Goal: Task Accomplishment & Management: Manage account settings

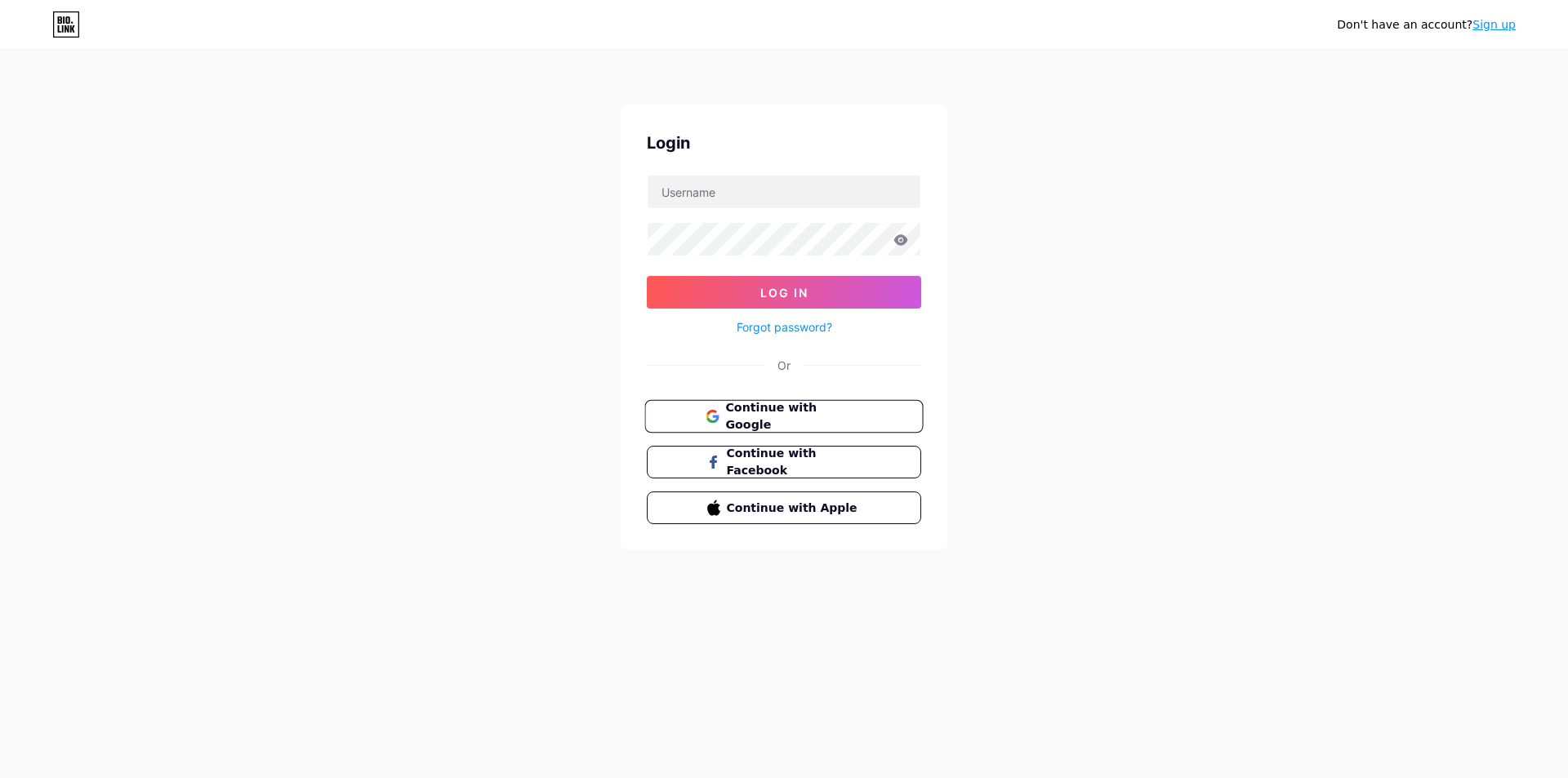
click at [766, 403] on button "Continue with Google" at bounding box center [784, 416] width 279 height 33
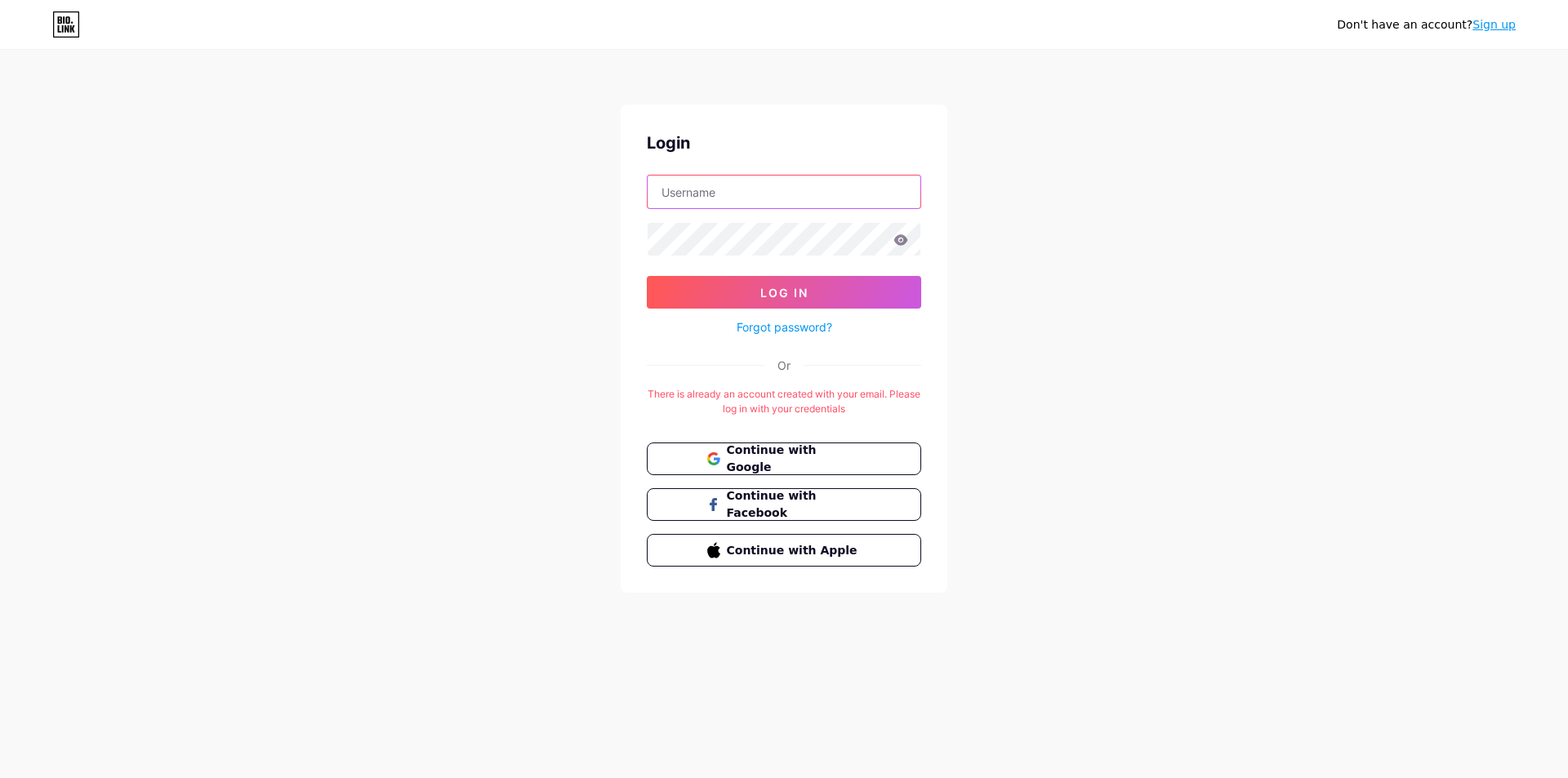
click at [733, 193] on input "text" at bounding box center [784, 192] width 273 height 33
click at [544, 228] on div "Don't have an account? Sign up Login Log In Forgot password? Or There is alread…" at bounding box center [784, 322] width 1568 height 645
click at [745, 192] on input "text" at bounding box center [784, 192] width 273 height 33
click at [815, 189] on input "text" at bounding box center [784, 192] width 273 height 33
click at [806, 189] on input "text" at bounding box center [784, 192] width 273 height 33
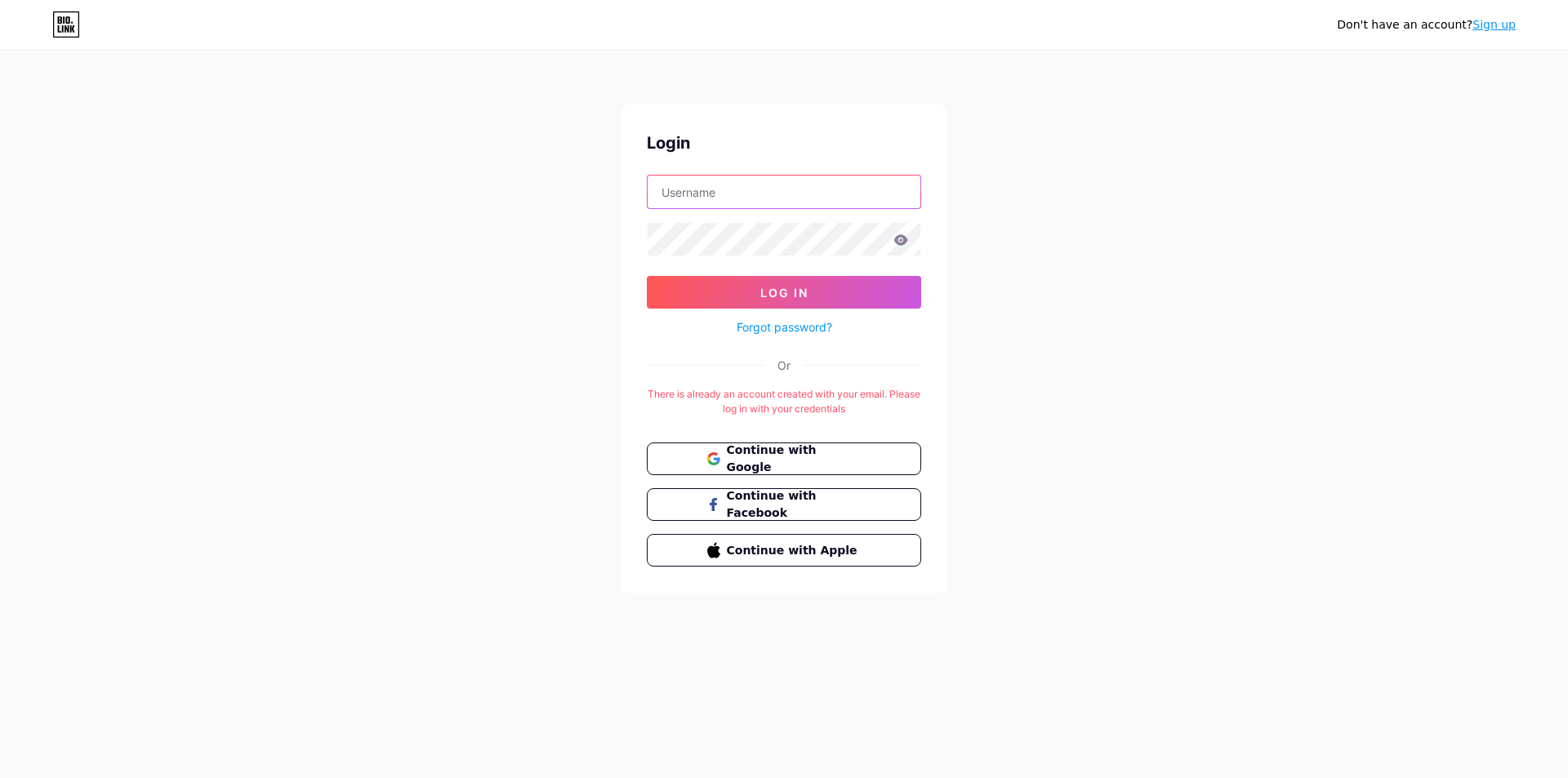
paste input "grafitex"
click at [736, 301] on button "Log In" at bounding box center [784, 292] width 274 height 33
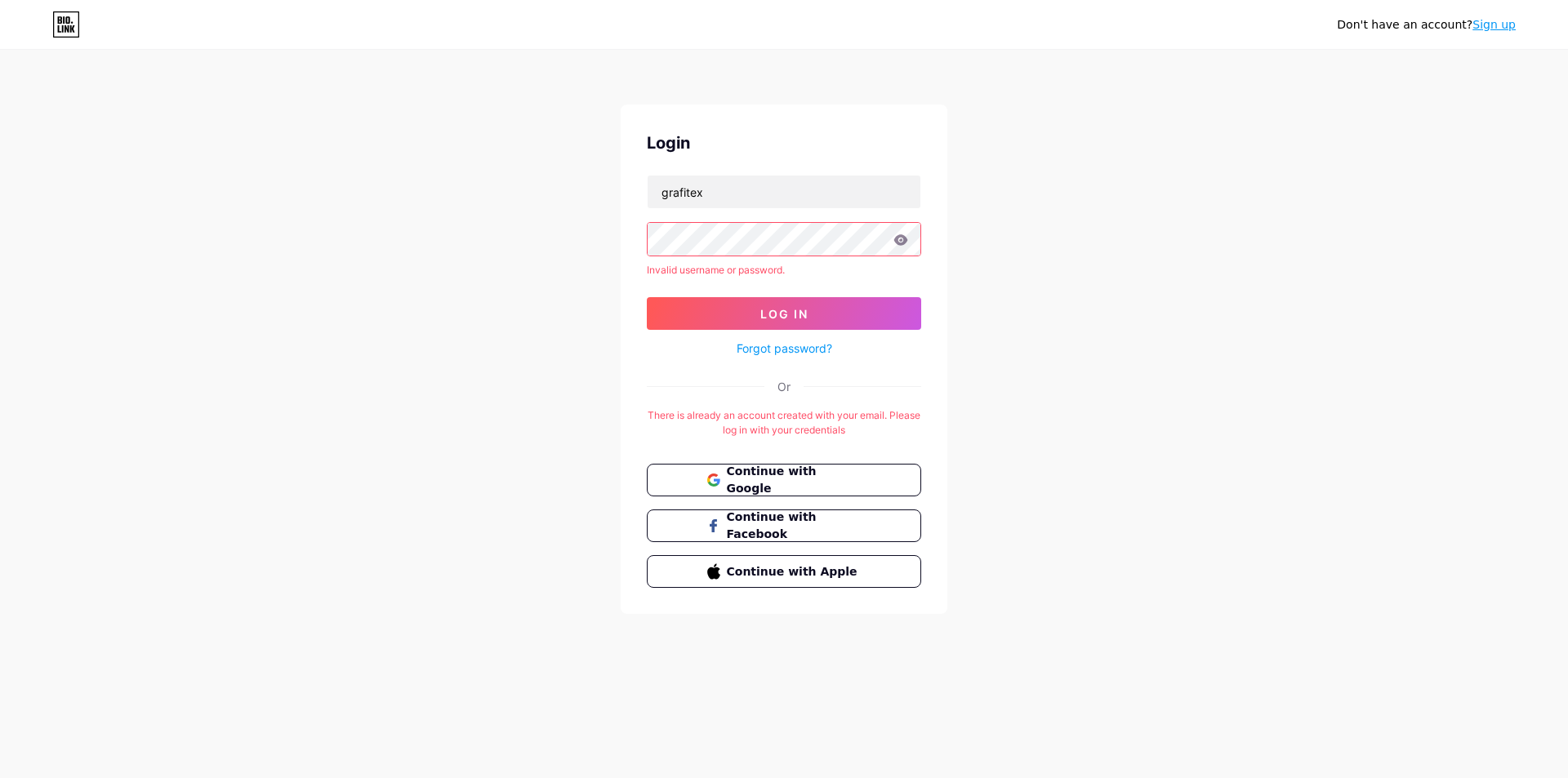
click at [904, 245] on icon at bounding box center [901, 239] width 14 height 10
click at [901, 237] on icon at bounding box center [900, 239] width 15 height 11
click at [806, 321] on button "Log In" at bounding box center [784, 314] width 274 height 33
click at [646, 297] on button "Log In" at bounding box center [784, 314] width 274 height 33
click at [703, 203] on input "grafitex" at bounding box center [784, 192] width 273 height 33
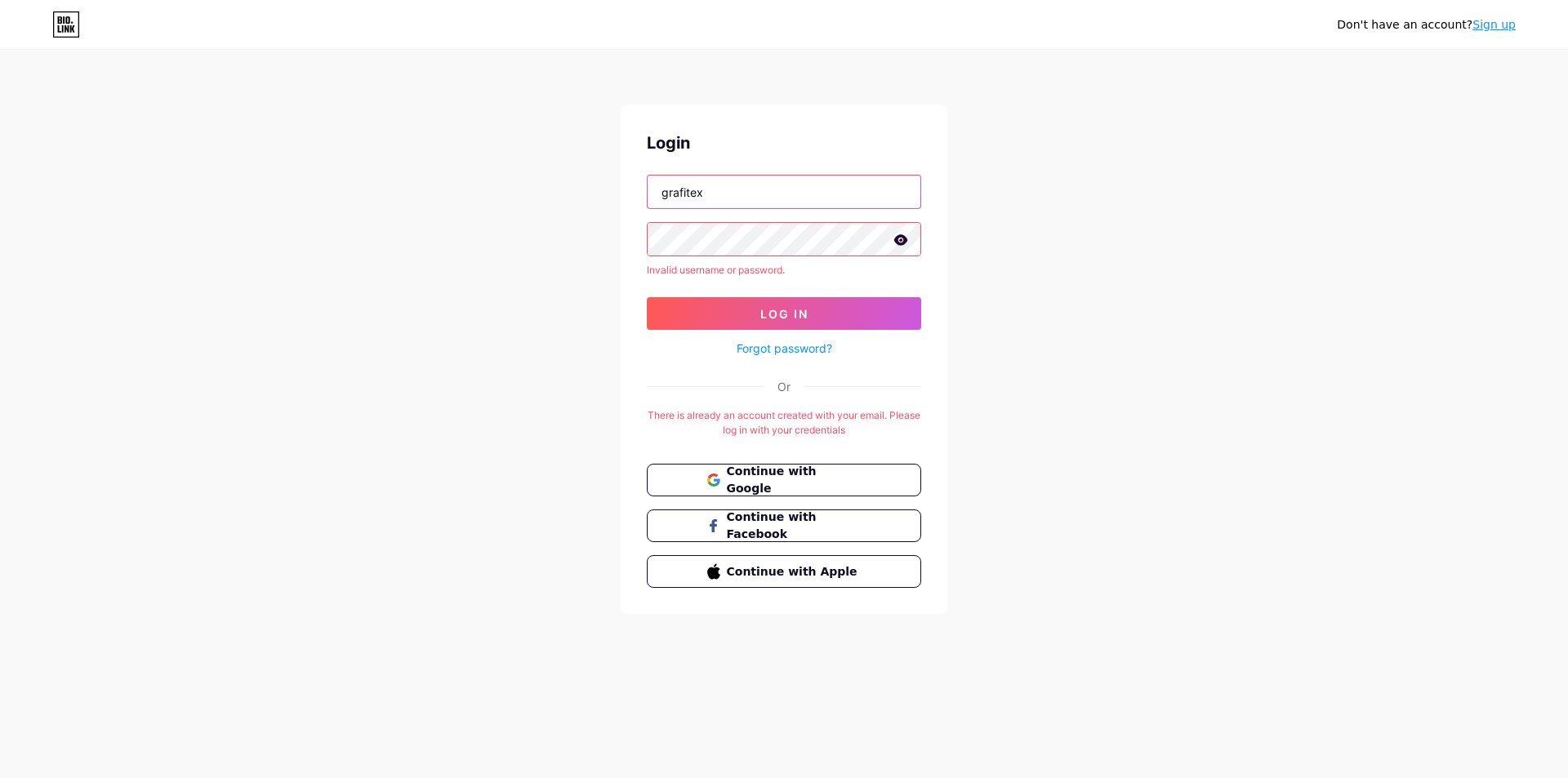
type input "[EMAIL_ADDRESS][DOMAIN_NAME]"
click at [828, 194] on input "[EMAIL_ADDRESS][DOMAIN_NAME]" at bounding box center [784, 192] width 273 height 33
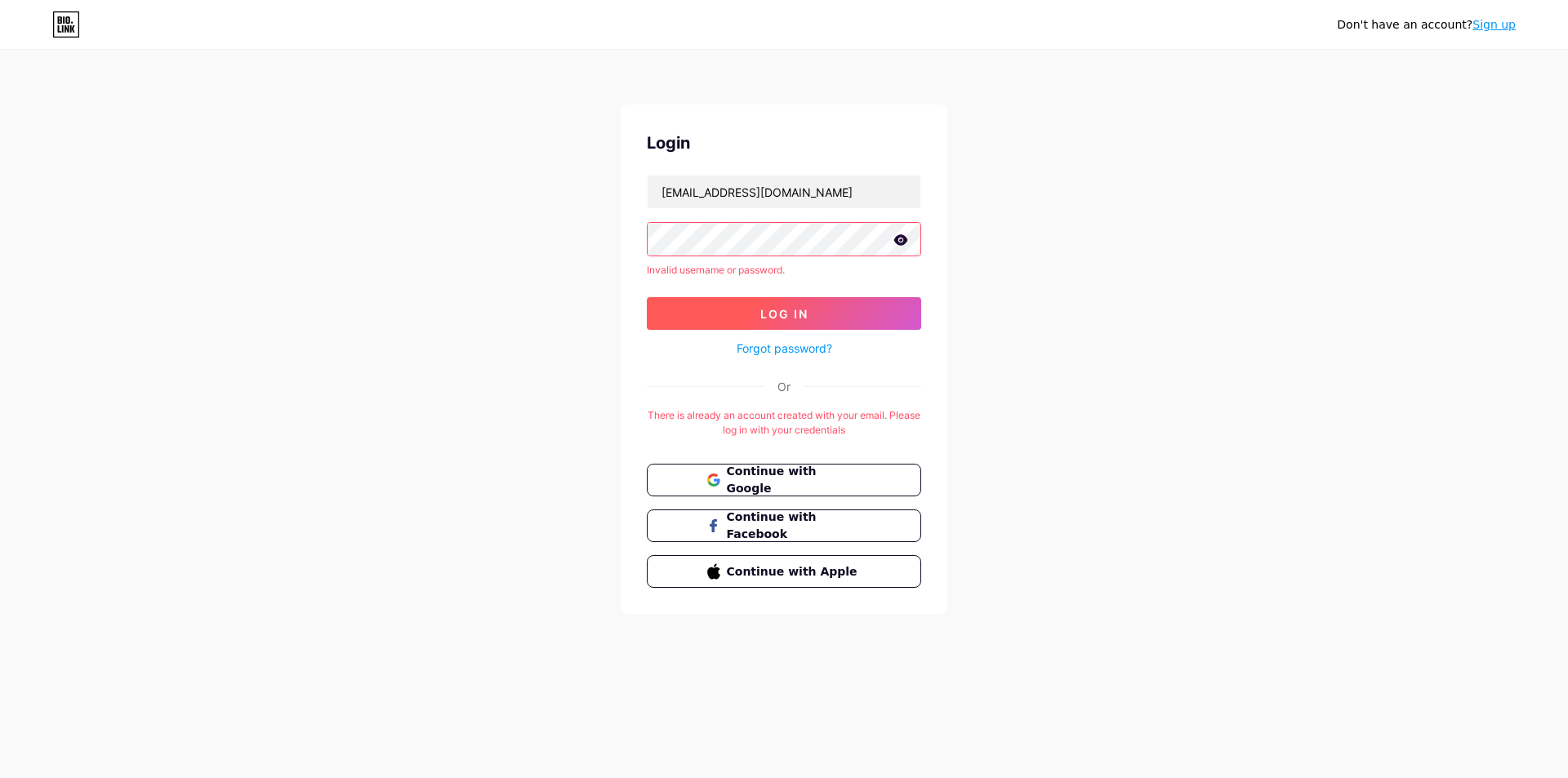
click at [750, 323] on button "Log In" at bounding box center [784, 314] width 274 height 33
click at [646, 297] on button "Log In" at bounding box center [784, 314] width 274 height 33
click at [787, 349] on link "Forgot password?" at bounding box center [784, 348] width 95 height 17
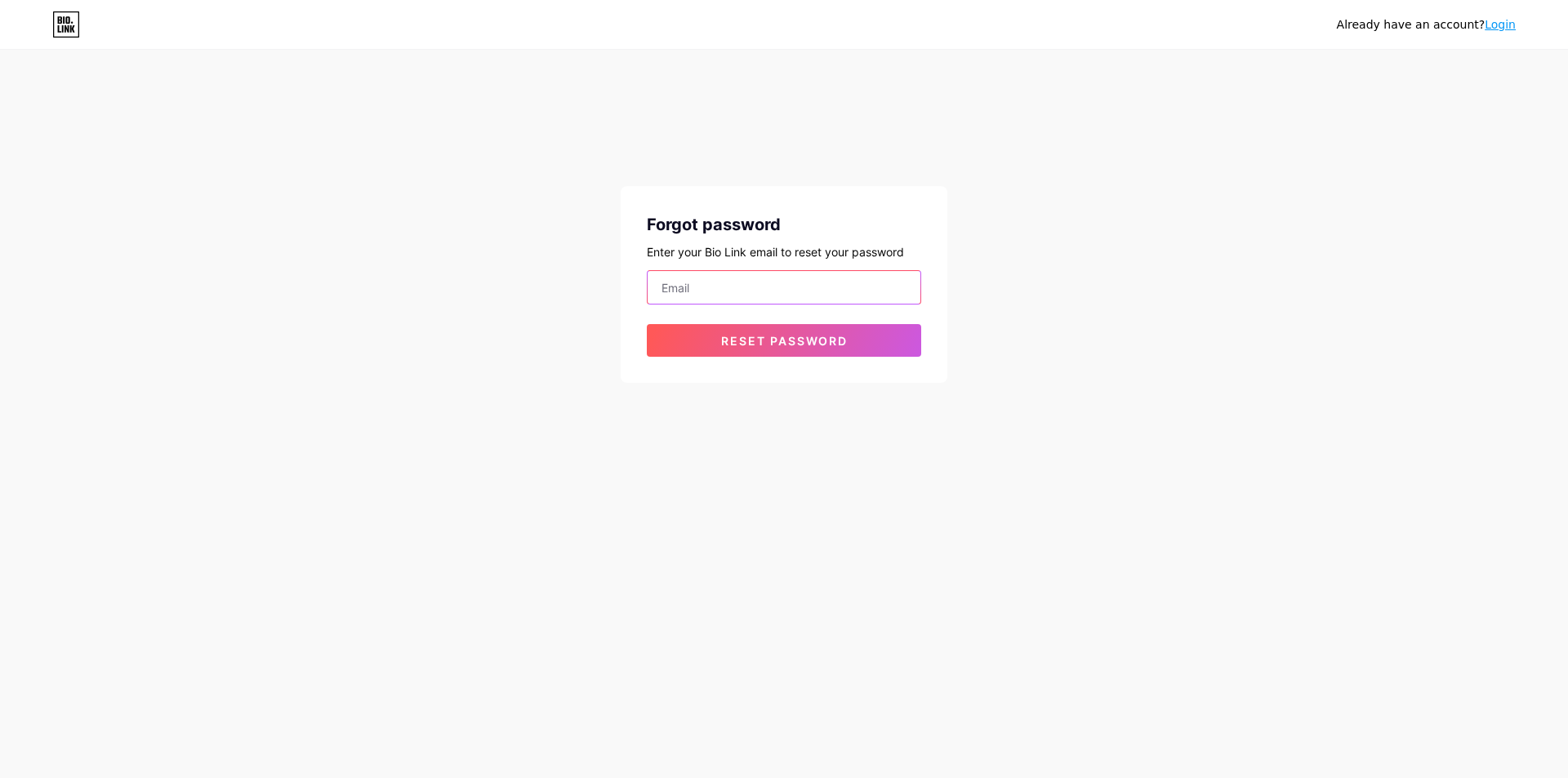
click at [826, 290] on input "email" at bounding box center [784, 287] width 273 height 33
type input "[EMAIL_ADDRESS][DOMAIN_NAME]"
click at [785, 338] on span "Reset password" at bounding box center [784, 341] width 127 height 14
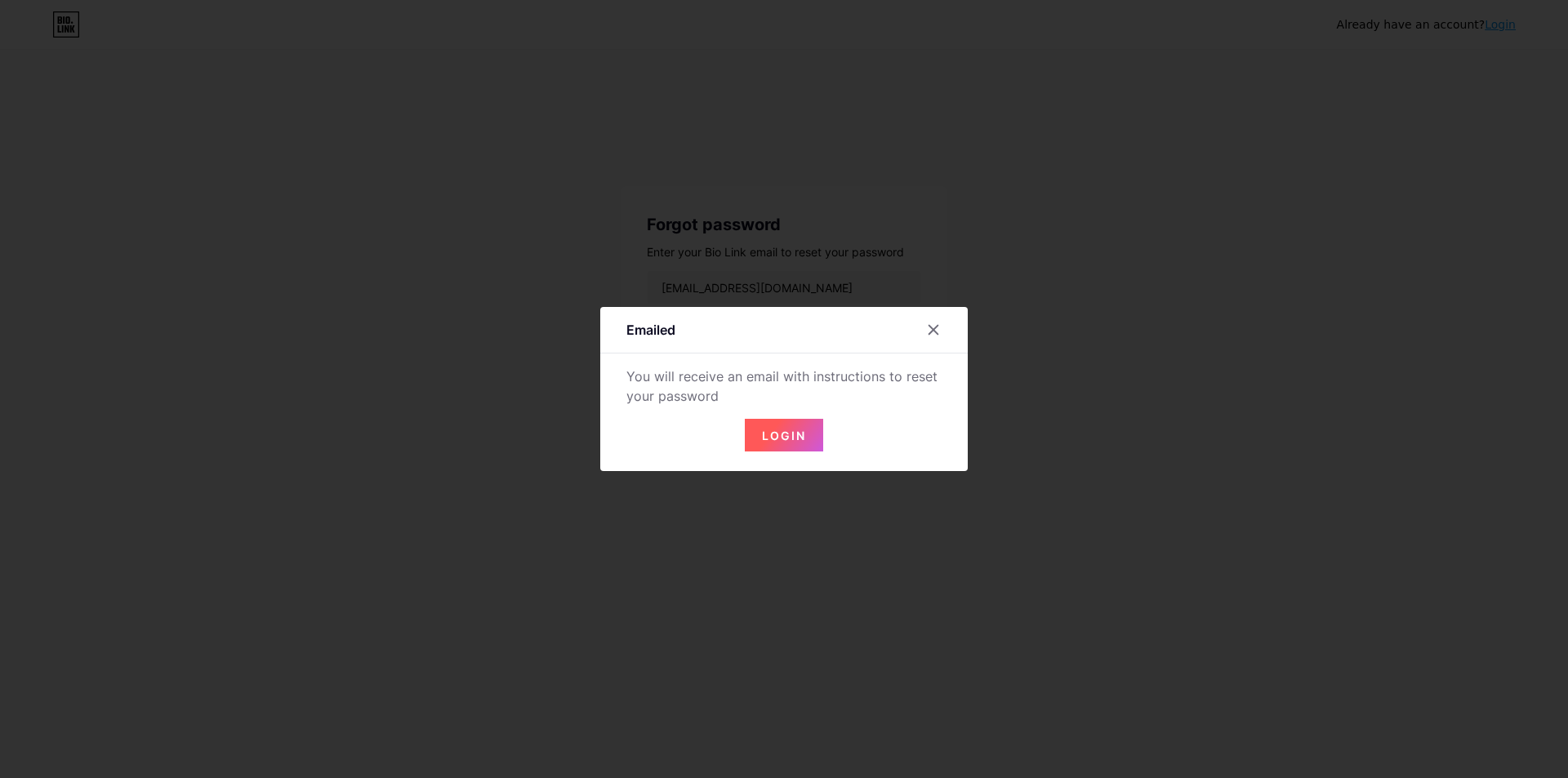
click at [811, 419] on button "Login" at bounding box center [784, 435] width 78 height 33
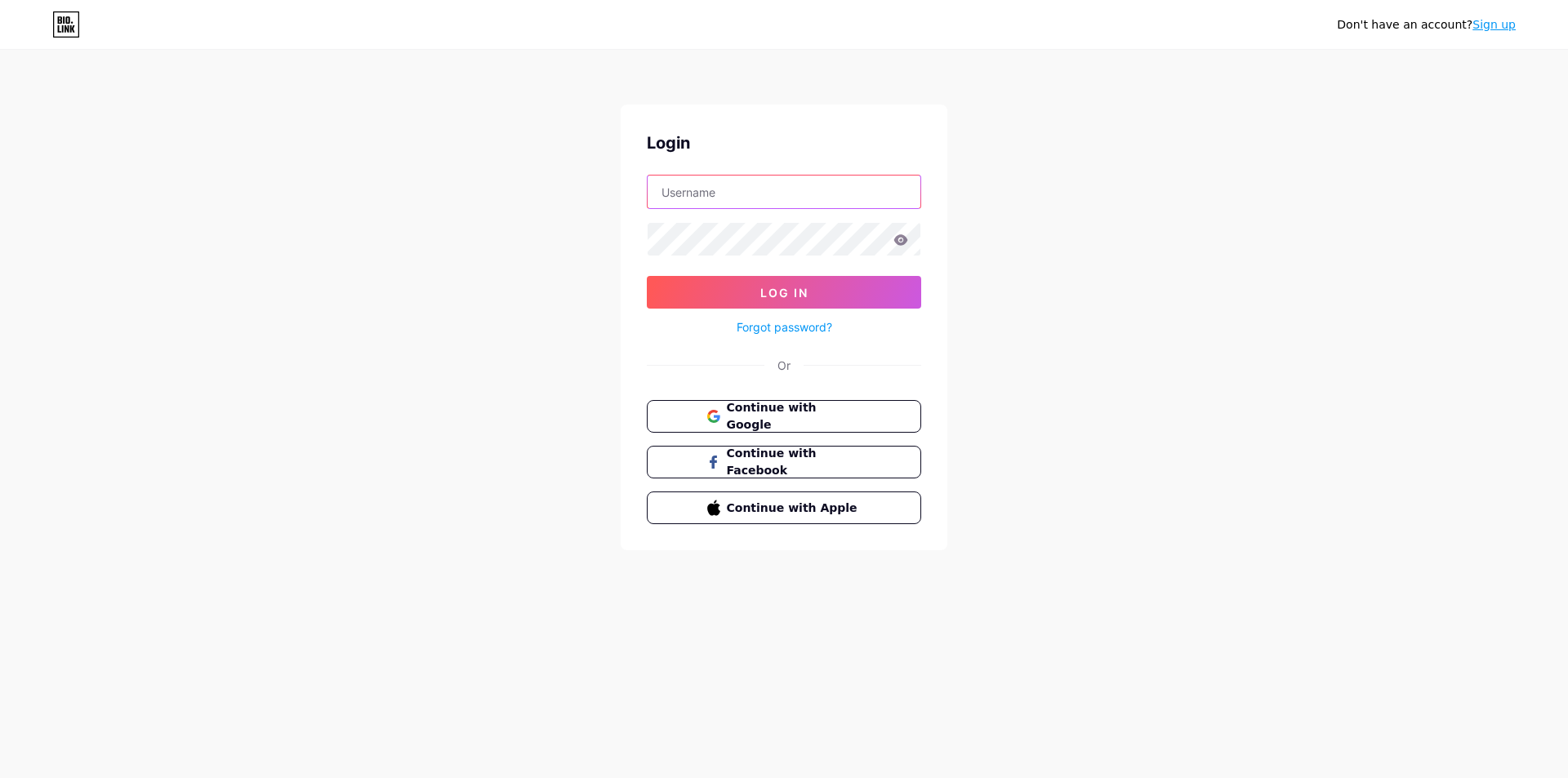
click at [761, 204] on input "text" at bounding box center [784, 192] width 273 height 33
drag, startPoint x: 815, startPoint y: 194, endPoint x: 739, endPoint y: 194, distance: 76.0
click at [739, 194] on input "[EMAIL_ADDRESS][DOMAIN_NAME]" at bounding box center [784, 192] width 273 height 33
type input "grafitex.yonga"
click at [1485, 33] on div "Don't have an account? Sign up" at bounding box center [1426, 25] width 179 height 17
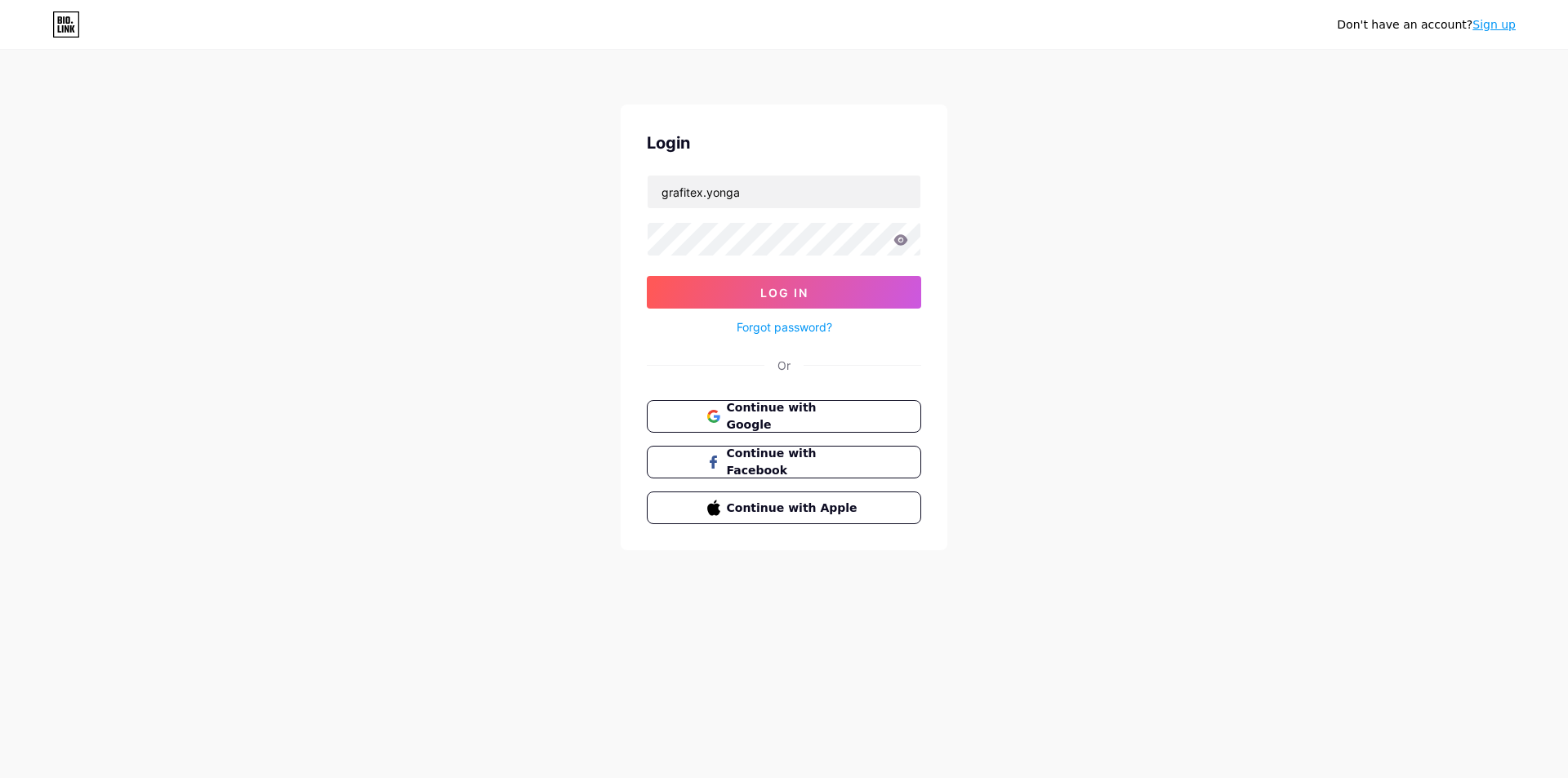
click at [1494, 27] on link "Sign up" at bounding box center [1493, 24] width 43 height 13
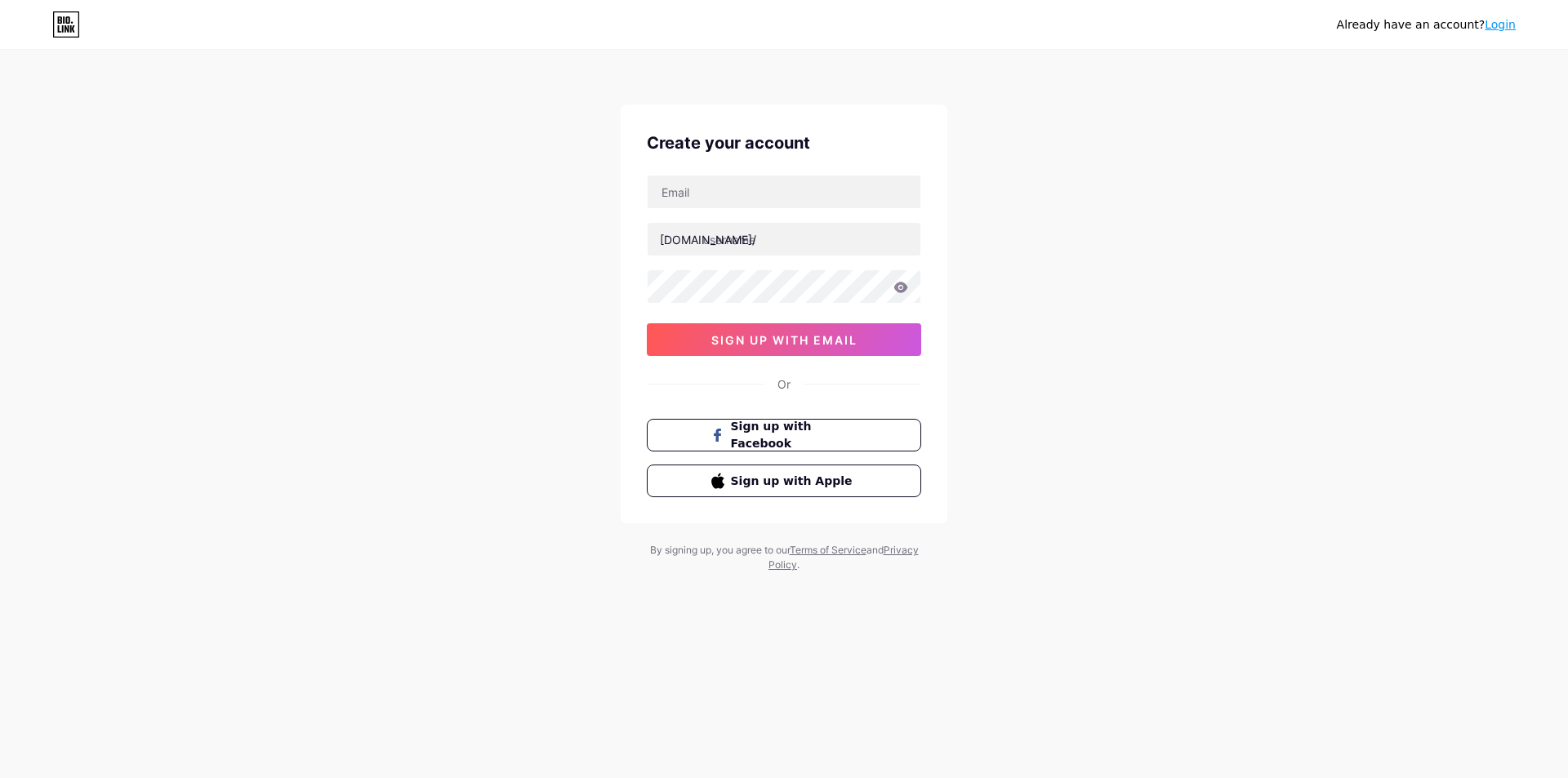
click at [810, 211] on div "[DOMAIN_NAME]/ 0cAFcWeA4JzaR-ThDQSNe6IJgN_tfjdljWGumuDhsz30L-PSu2dS4Hb_anuz1LOr…" at bounding box center [784, 265] width 274 height 181
click at [796, 194] on input "text" at bounding box center [784, 192] width 273 height 33
type input "[EMAIL_ADDRESS][DOMAIN_NAME]"
click at [760, 239] on input "text" at bounding box center [784, 239] width 273 height 33
type input "grafitex"
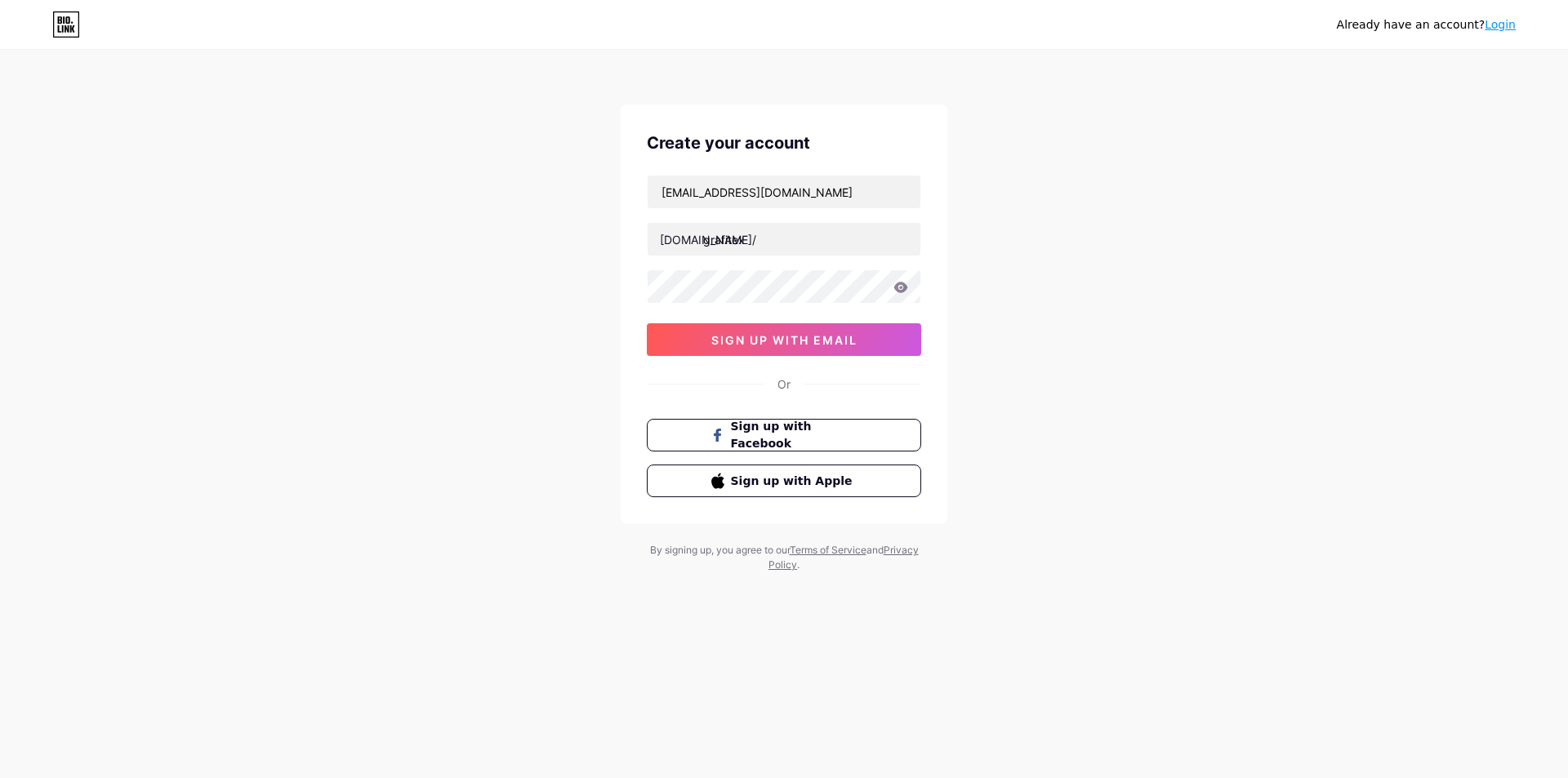
click at [843, 303] on div "[EMAIL_ADDRESS][DOMAIN_NAME] [DOMAIN_NAME]/ grafitex 0cAFcWeA4JzaR-ThDQSNe6IJgN…" at bounding box center [784, 265] width 274 height 181
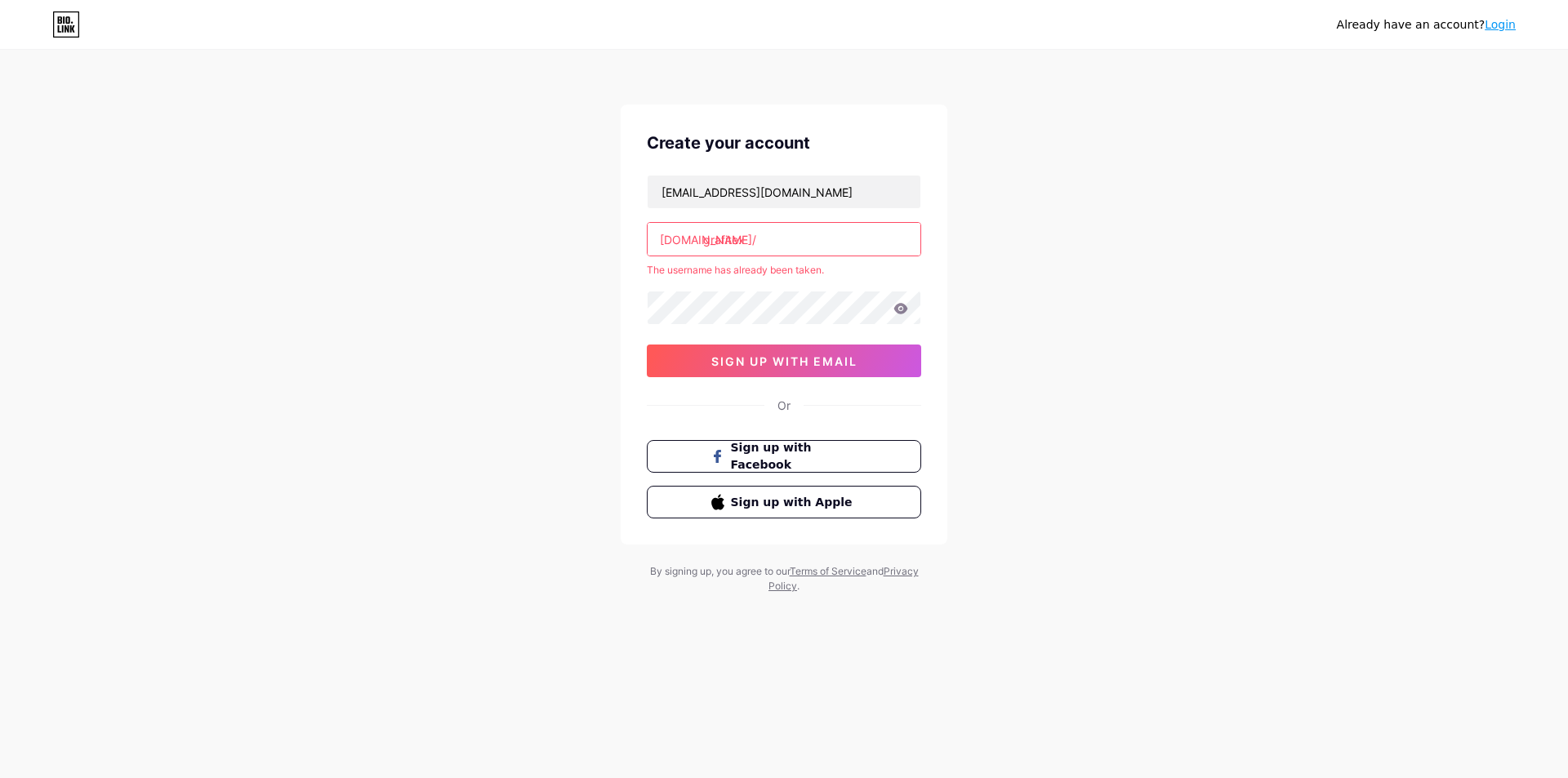
click at [856, 243] on input "grafitex" at bounding box center [784, 239] width 273 height 33
click at [767, 282] on div "[EMAIL_ADDRESS][DOMAIN_NAME] [DOMAIN_NAME]/ grafitex The username has already b…" at bounding box center [784, 276] width 274 height 202
drag, startPoint x: 760, startPoint y: 280, endPoint x: 752, endPoint y: 276, distance: 8.9
click at [755, 278] on div "[EMAIL_ADDRESS][DOMAIN_NAME] [DOMAIN_NAME]/ grafitex The username has already b…" at bounding box center [784, 276] width 274 height 202
click at [752, 275] on div "The username has already been taken." at bounding box center [784, 270] width 274 height 15
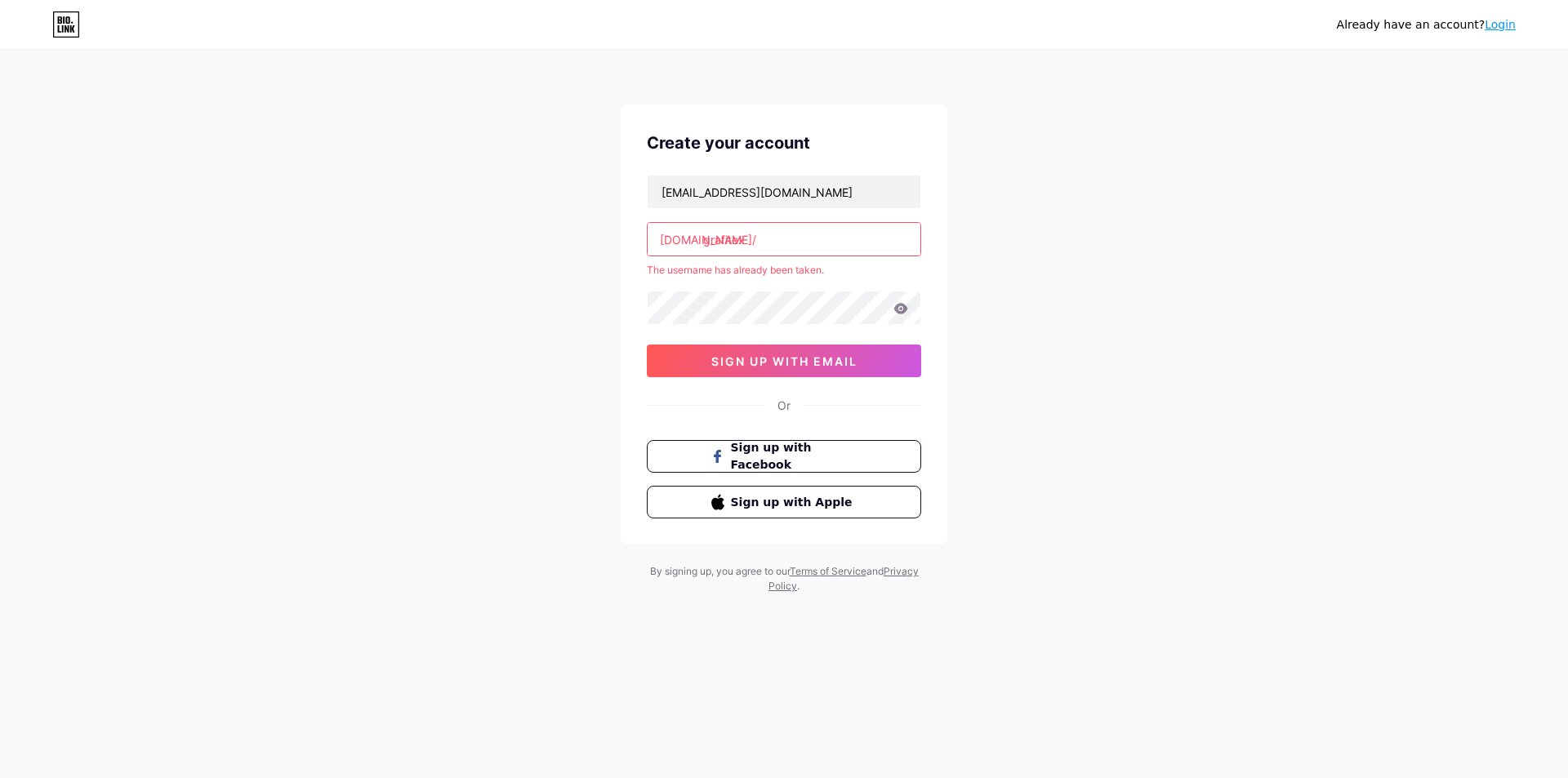
click at [742, 273] on div "The username has already been taken." at bounding box center [784, 270] width 274 height 15
click at [1111, 353] on div "Already have an account? Login Create your account [EMAIL_ADDRESS][DOMAIN_NAME]…" at bounding box center [784, 322] width 1568 height 645
click at [1496, 37] on div "Already have an account? Login" at bounding box center [1426, 24] width 179 height 26
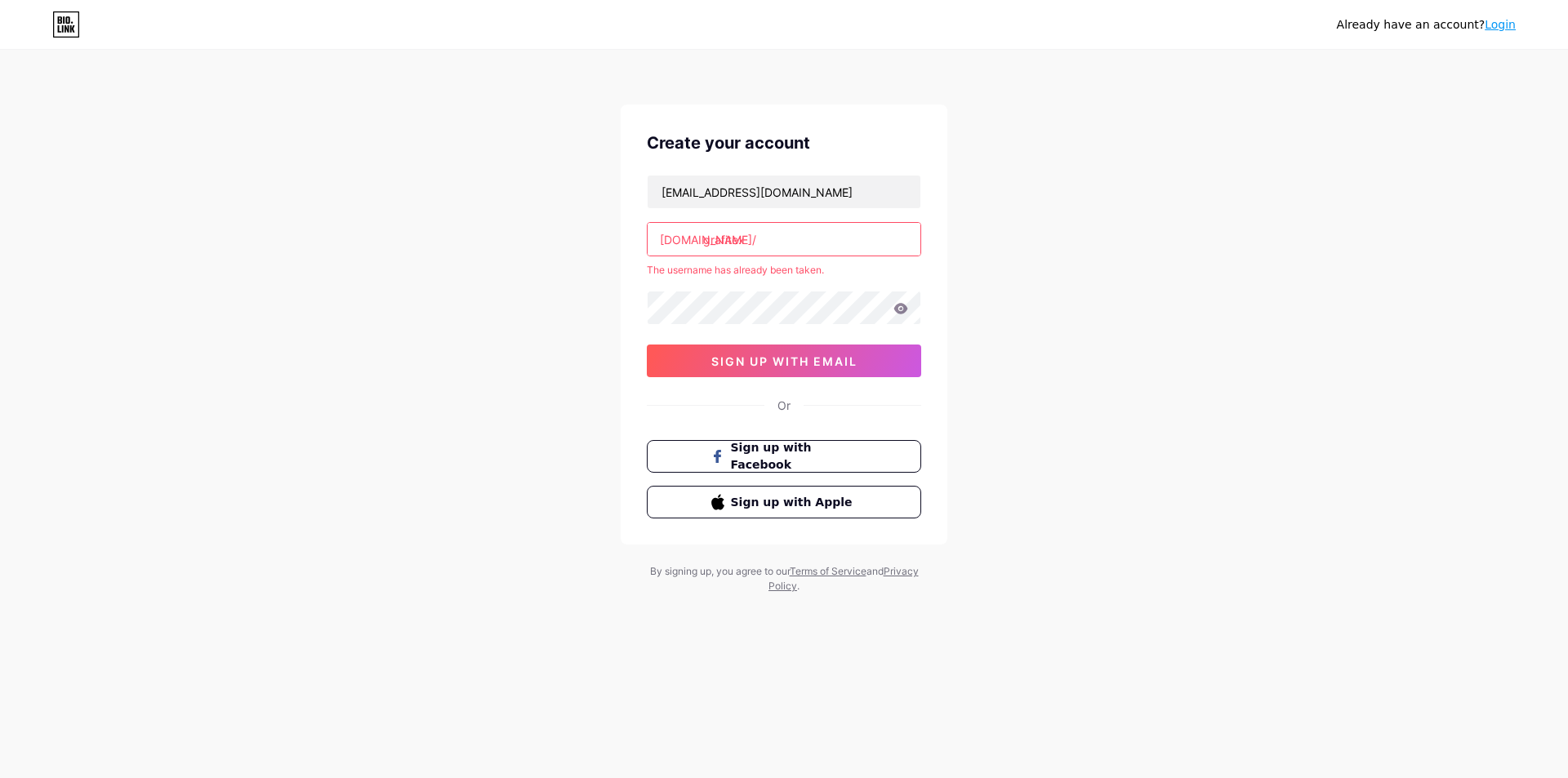
click at [1501, 26] on link "Login" at bounding box center [1500, 24] width 31 height 13
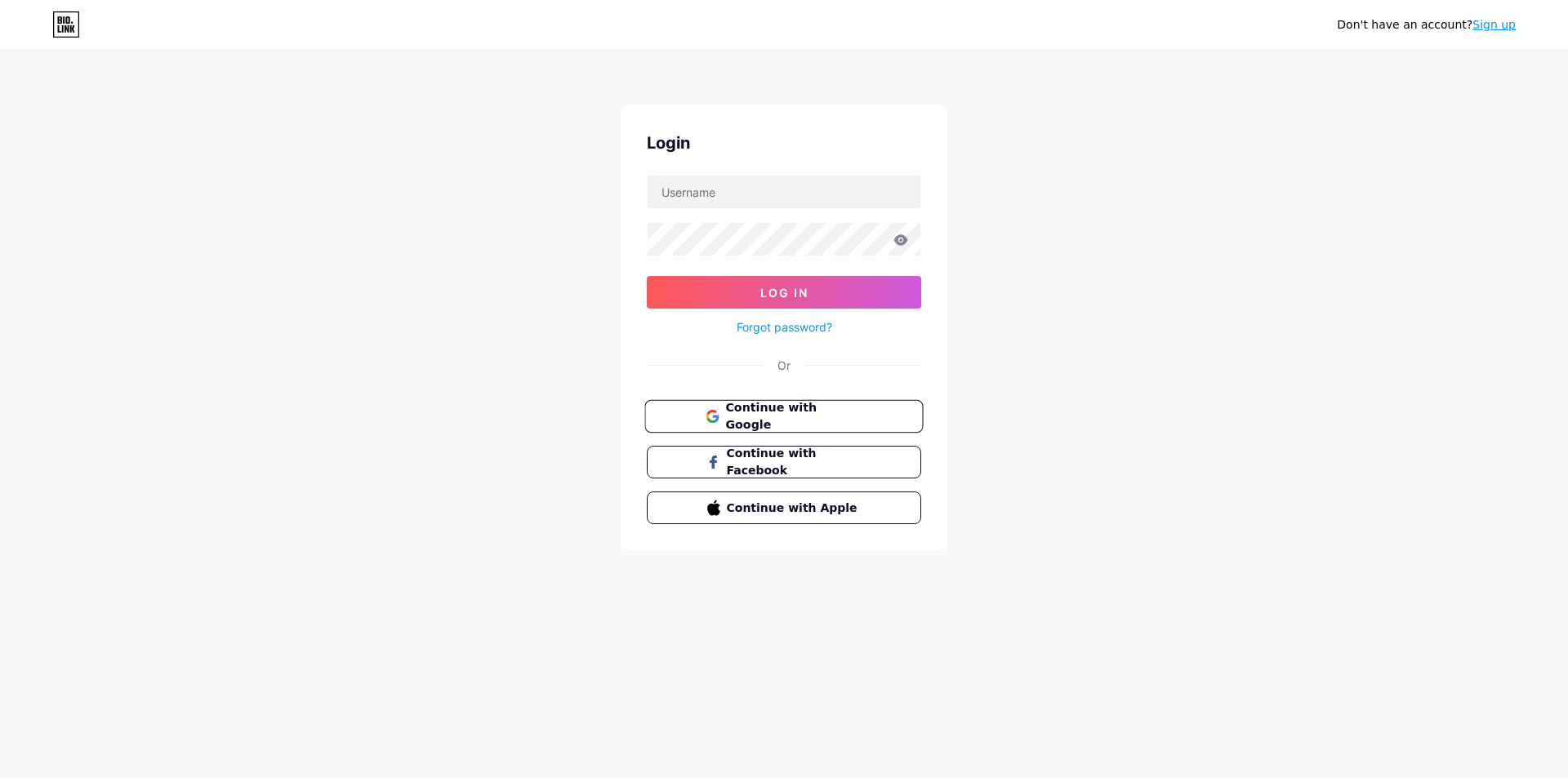
click at [835, 410] on span "Continue with Google" at bounding box center [793, 416] width 136 height 35
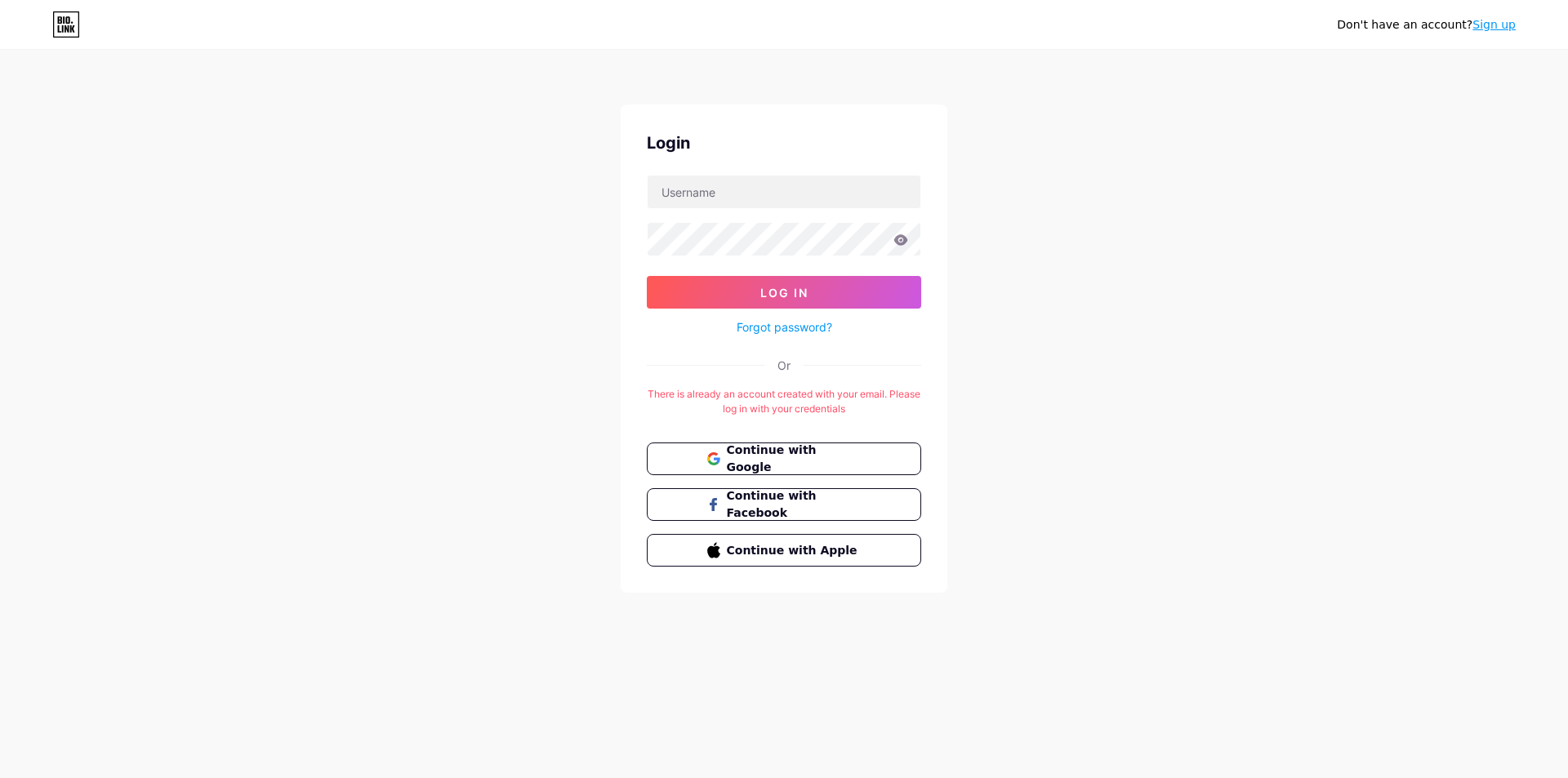
click at [772, 385] on div "Login Log In Forgot password? Or There is already an account created with your …" at bounding box center [784, 349] width 327 height 488
click at [784, 391] on div "There is already an account created with your email. Please log in with your cr…" at bounding box center [784, 402] width 274 height 29
click at [724, 183] on input "text" at bounding box center [784, 192] width 273 height 33
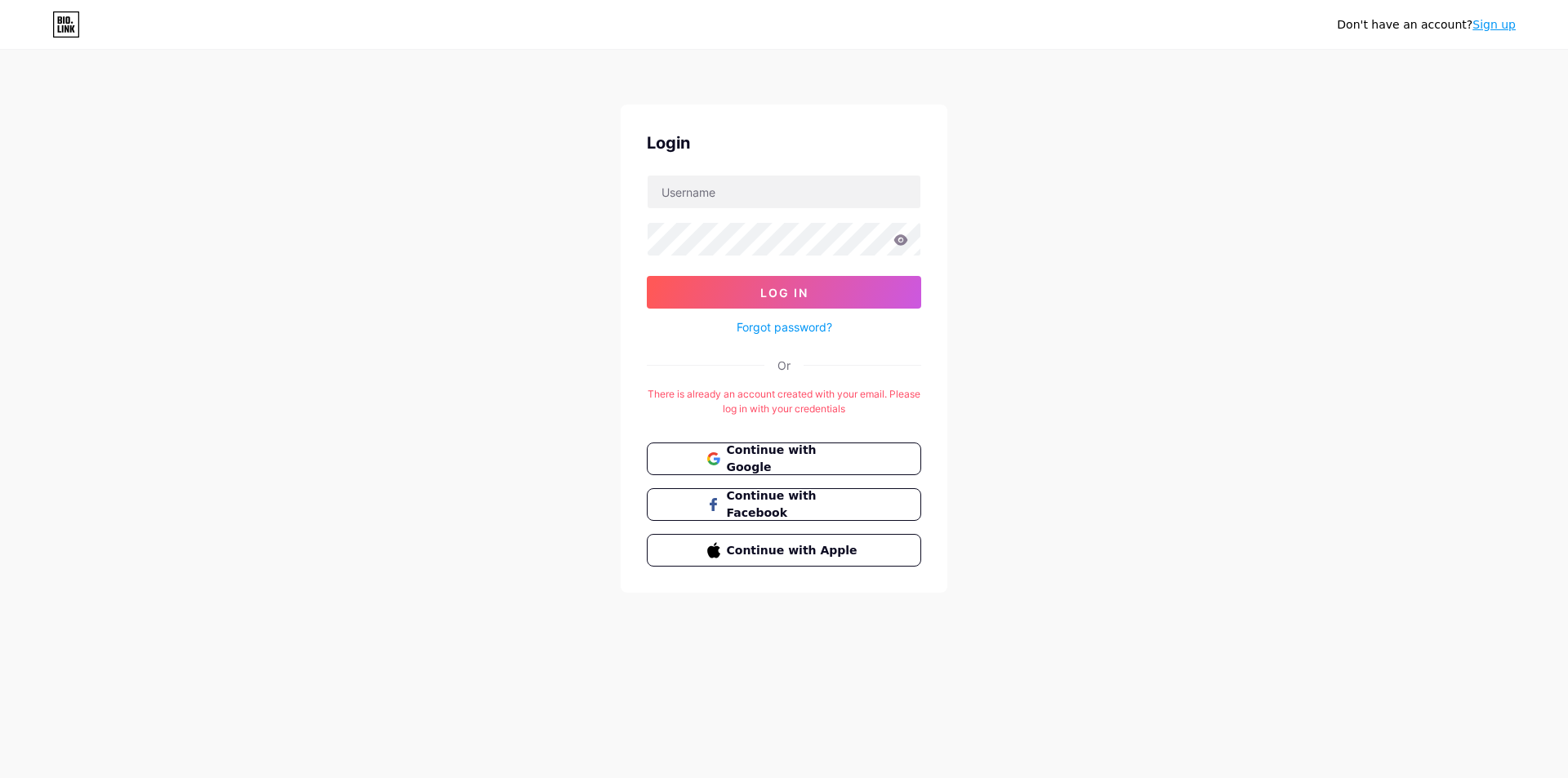
click at [654, 147] on div "Login" at bounding box center [784, 142] width 274 height 25
click at [658, 147] on div "Login" at bounding box center [784, 142] width 274 height 25
click at [1042, 339] on div "Don't have an account? Sign up Login Log In Forgot password? Or There is alread…" at bounding box center [784, 322] width 1568 height 645
click at [706, 201] on input "text" at bounding box center [784, 192] width 273 height 33
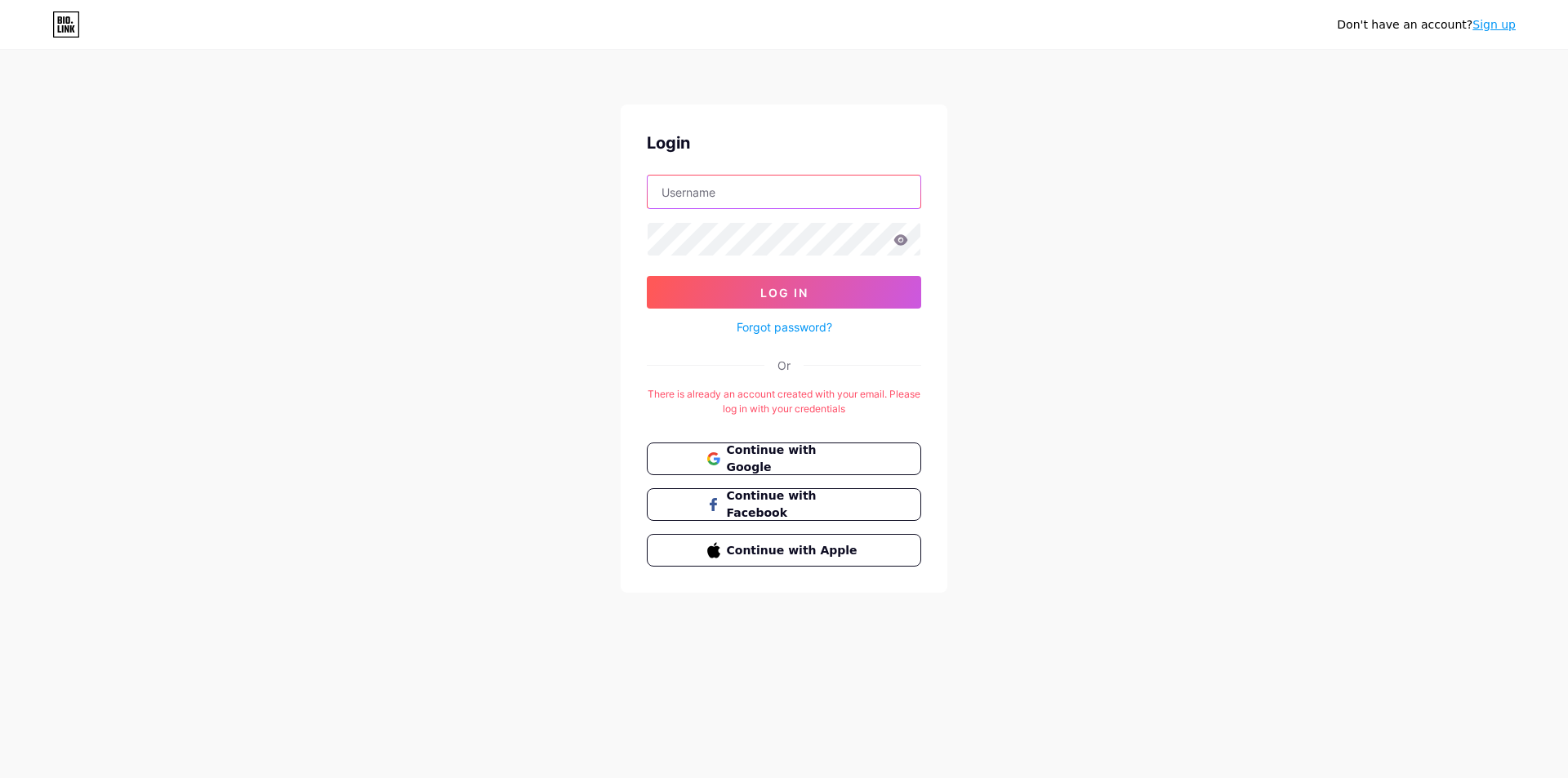
type input "grafitex.yonga@gmail.com"
click at [766, 334] on link "Forgot password?" at bounding box center [784, 326] width 95 height 17
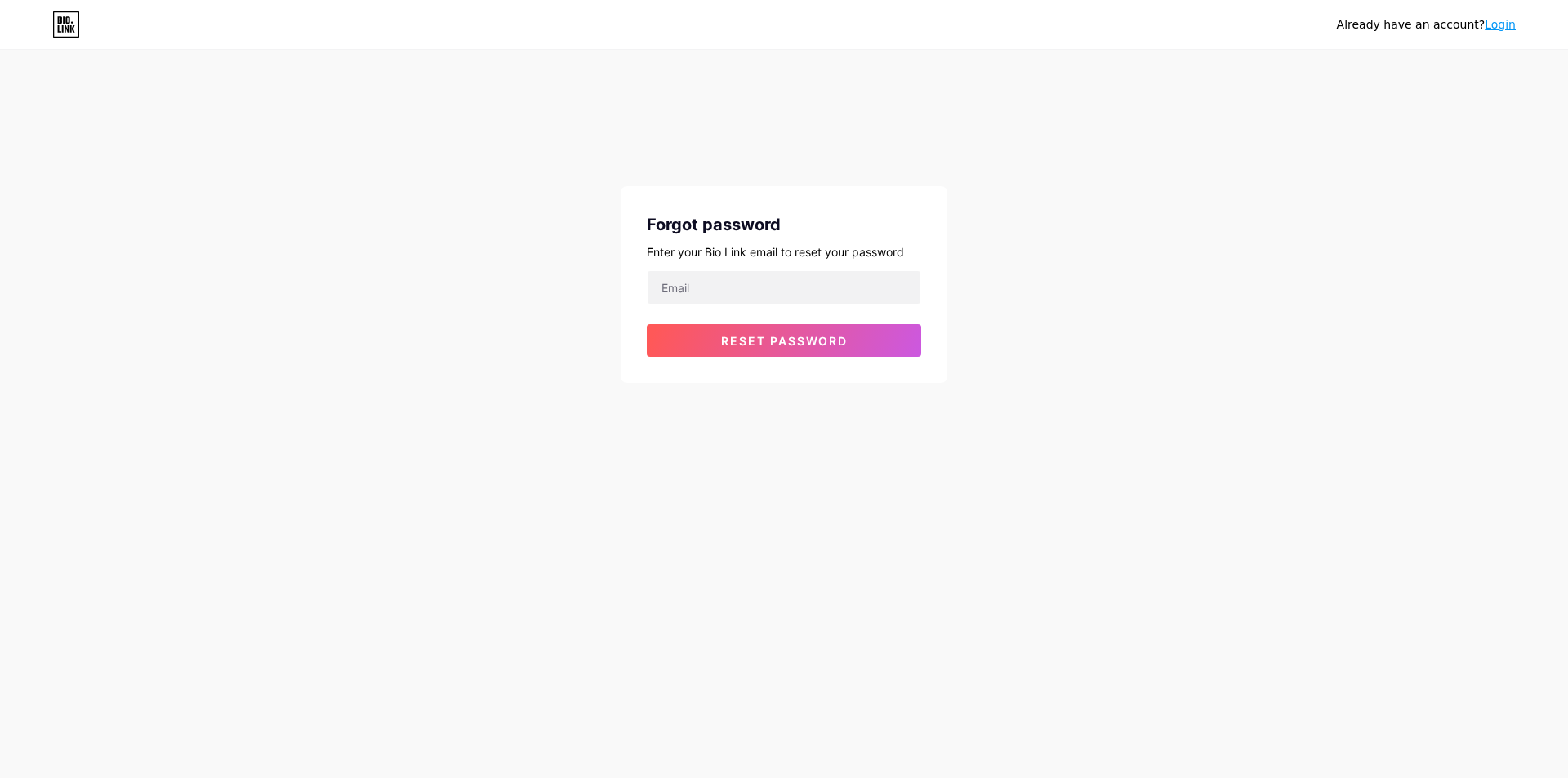
click at [760, 252] on div "Enter your Bio Link email to reset your password" at bounding box center [784, 252] width 274 height 17
click at [831, 267] on div "Forgot password Enter your Bio Link email to reset your password Reset password" at bounding box center [784, 284] width 327 height 197
click at [832, 291] on input "email" at bounding box center [784, 287] width 273 height 33
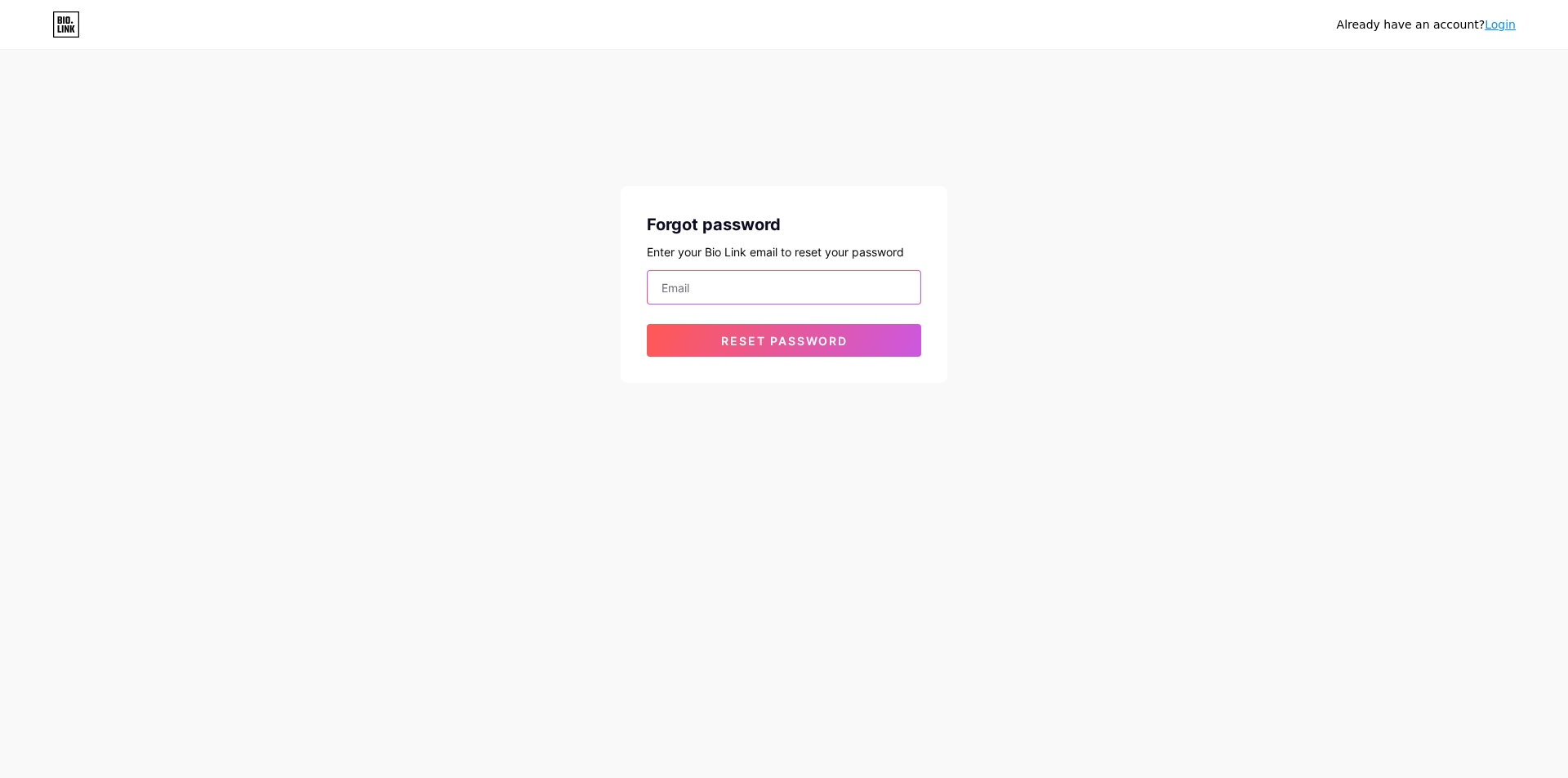
type input "[EMAIL_ADDRESS][DOMAIN_NAME]"
click at [808, 332] on button "Reset password" at bounding box center [784, 340] width 274 height 33
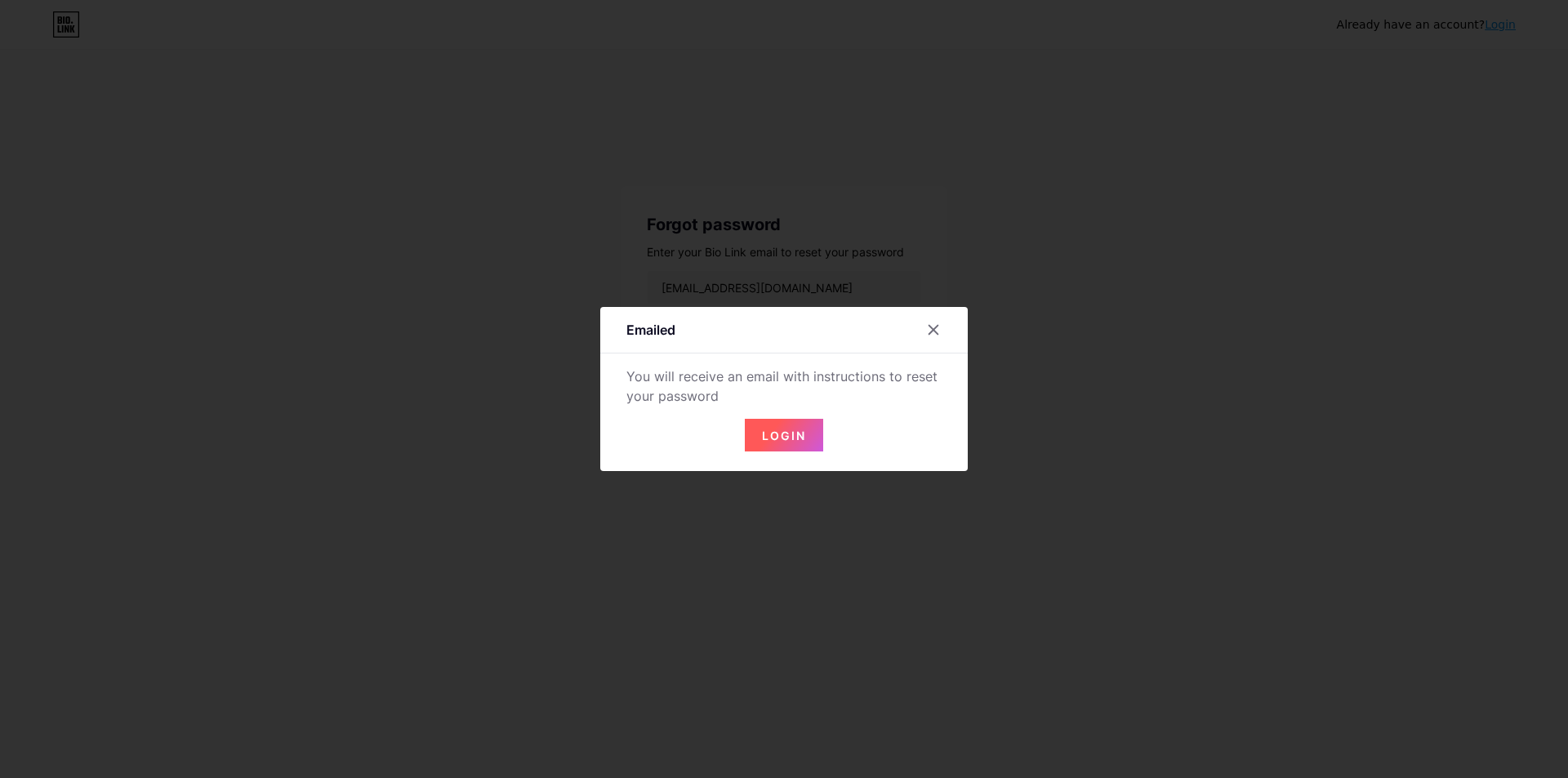
click at [744, 383] on div "You will receive an email with instructions to reset your password" at bounding box center [784, 386] width 315 height 39
click at [802, 432] on span "Login" at bounding box center [784, 435] width 44 height 14
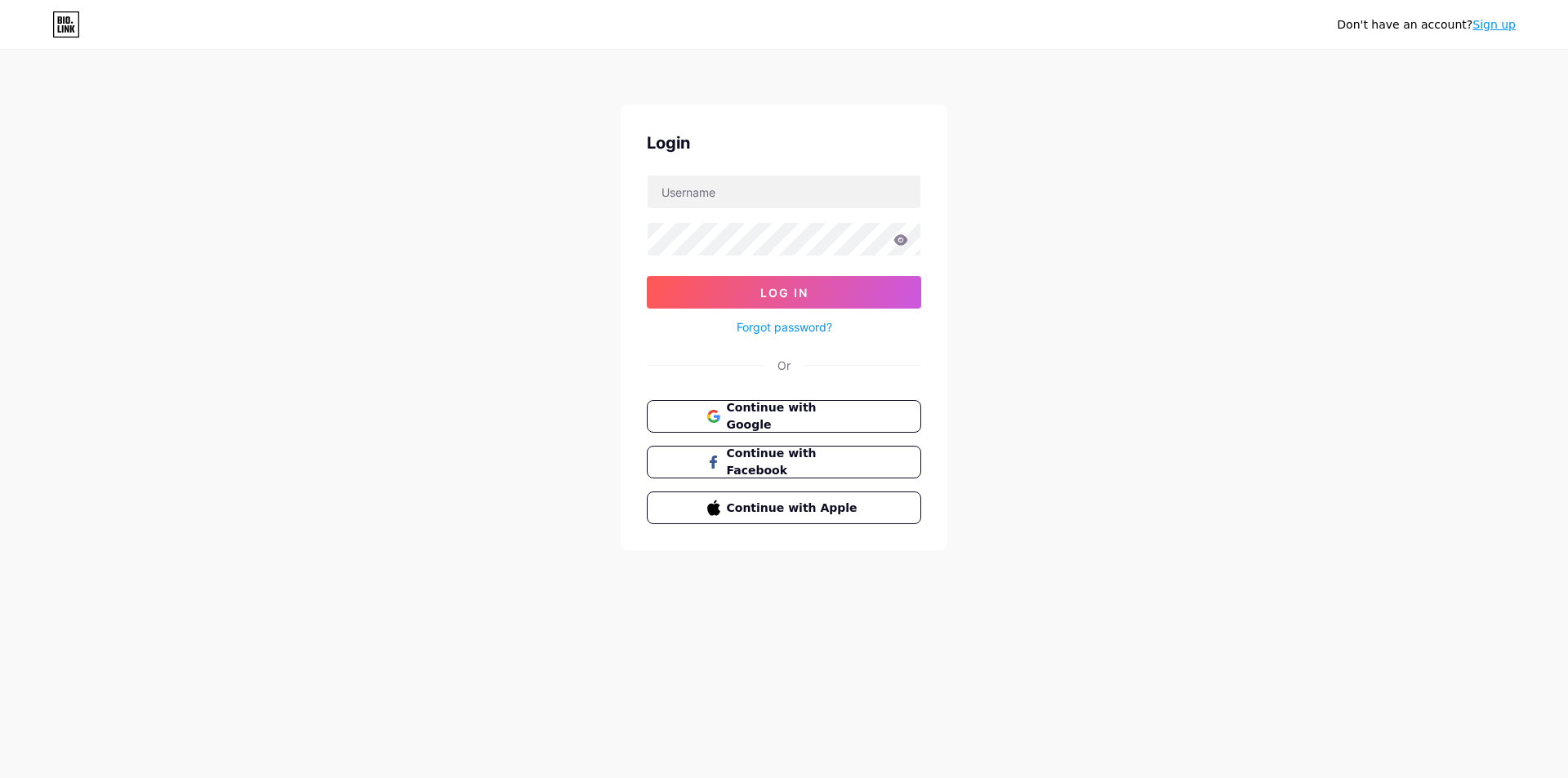
click at [575, 266] on div "Don't have an account? Sign up Login Log In Forgot password? Or Continue with G…" at bounding box center [784, 301] width 1568 height 602
click at [712, 184] on input "text" at bounding box center [784, 192] width 273 height 33
click at [760, 178] on input "[EMAIL_ADDRESS][DOMAIN_NAME]" at bounding box center [784, 192] width 273 height 33
click at [760, 177] on input "[EMAIL_ADDRESS][DOMAIN_NAME]" at bounding box center [784, 192] width 273 height 33
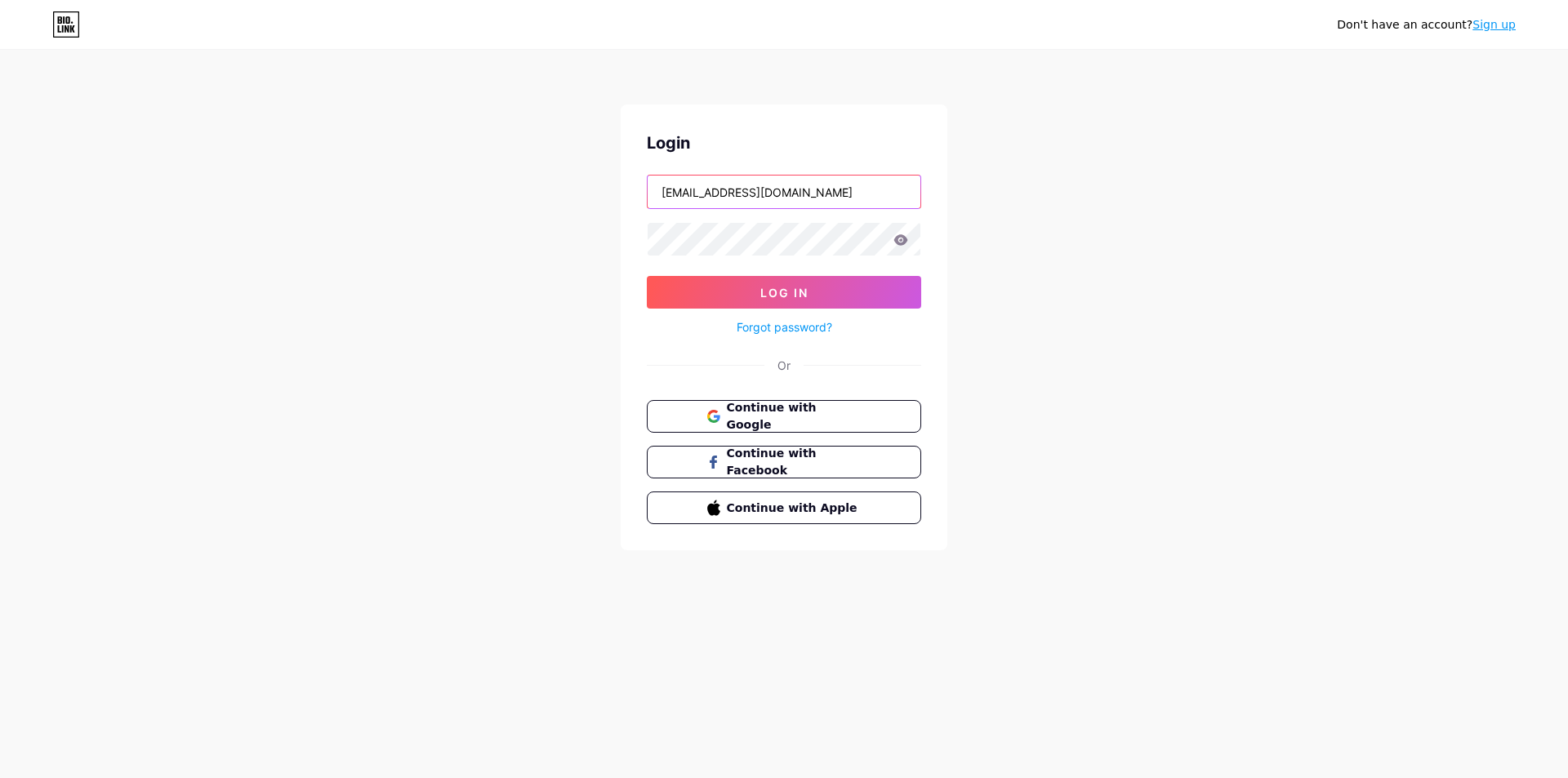
click at [819, 190] on input "[EMAIL_ADDRESS][DOMAIN_NAME]" at bounding box center [784, 192] width 273 height 33
type input "grafitex.yonga@gmai"
drag, startPoint x: 368, startPoint y: 381, endPoint x: 413, endPoint y: 416, distance: 57.0
click at [375, 391] on div "Don't have an account? Sign up Login grafitex.yonga@gmai Log In Forgot password…" at bounding box center [784, 301] width 1568 height 602
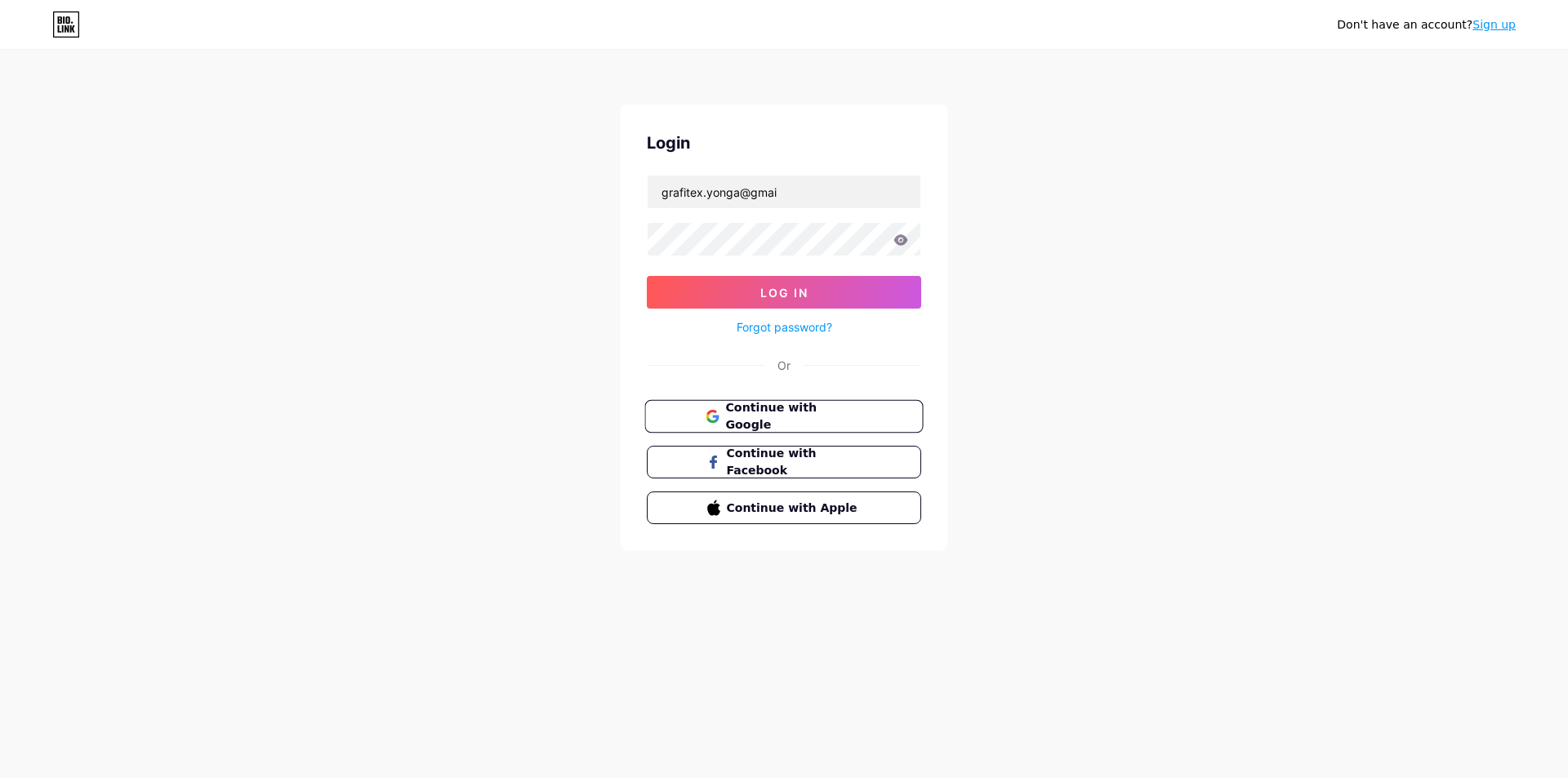
click at [712, 410] on icon at bounding box center [712, 416] width 13 height 13
click at [776, 215] on form "Log In Forgot password?" at bounding box center [784, 256] width 274 height 163
click at [766, 192] on input "text" at bounding box center [784, 192] width 273 height 33
click at [587, 302] on div "Don't have an account? Sign up Login Log In Forgot password? Or Continue with G…" at bounding box center [784, 301] width 1568 height 602
drag, startPoint x: 725, startPoint y: 175, endPoint x: 727, endPoint y: 189, distance: 14.1
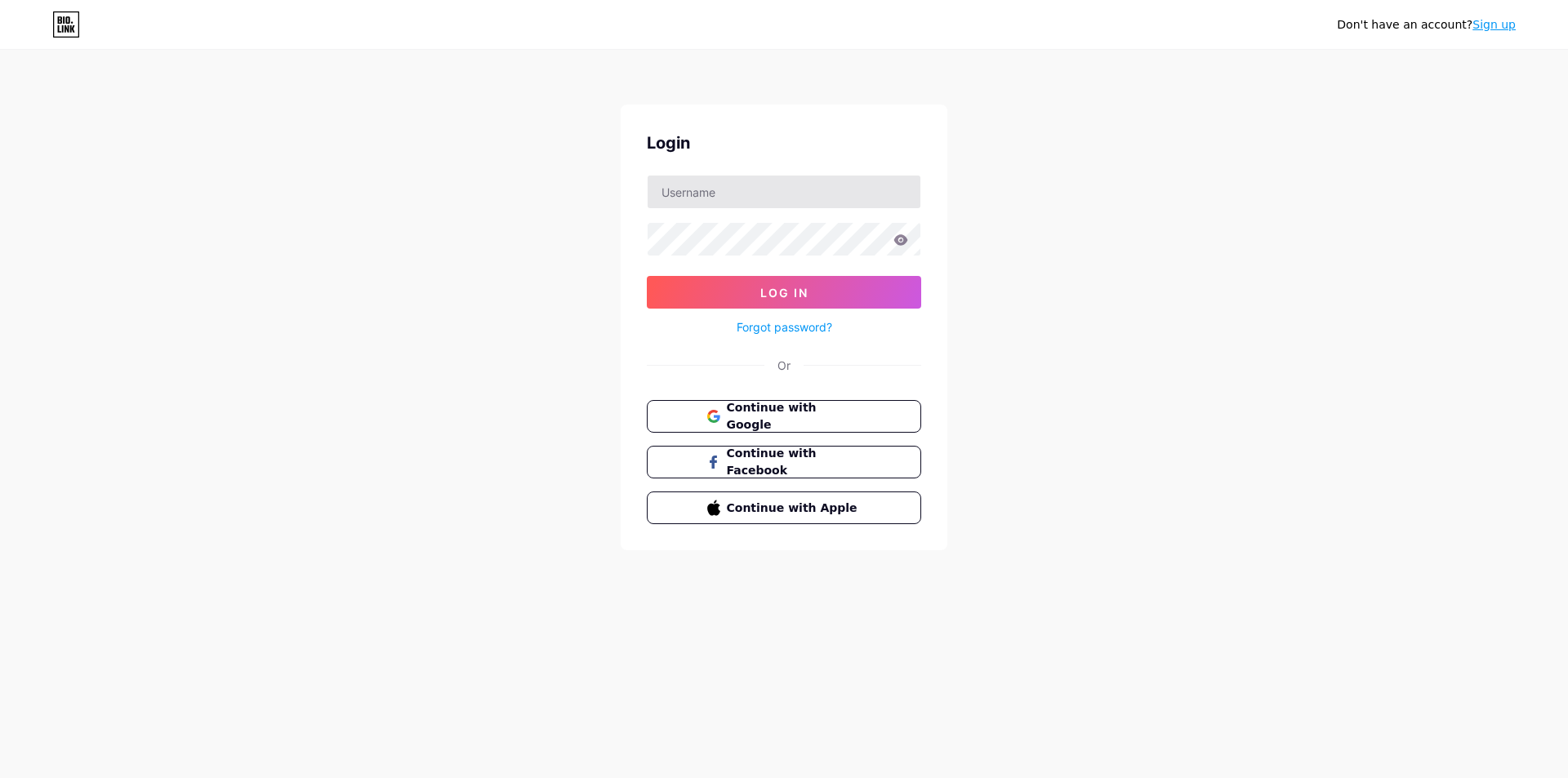
click at [726, 177] on div at bounding box center [784, 192] width 274 height 34
click at [727, 195] on input "text" at bounding box center [784, 192] width 273 height 33
